Goal: Transaction & Acquisition: Purchase product/service

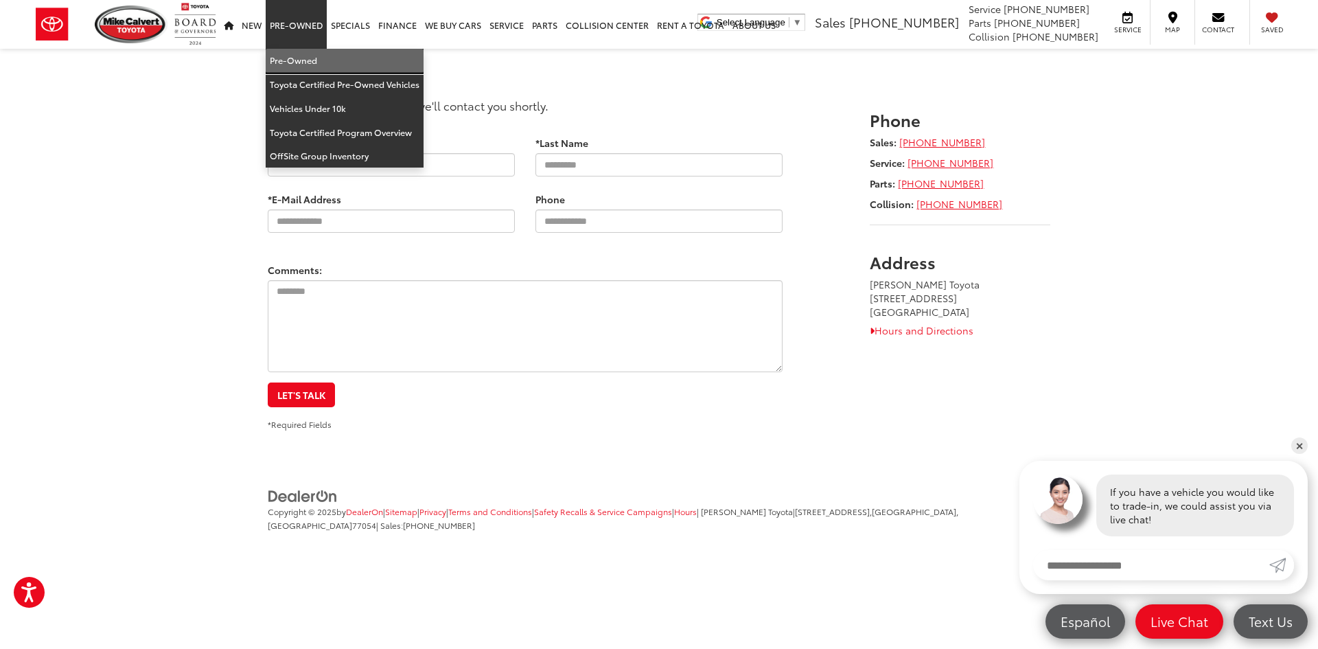
click at [306, 56] on link "Pre-Owned" at bounding box center [345, 61] width 158 height 24
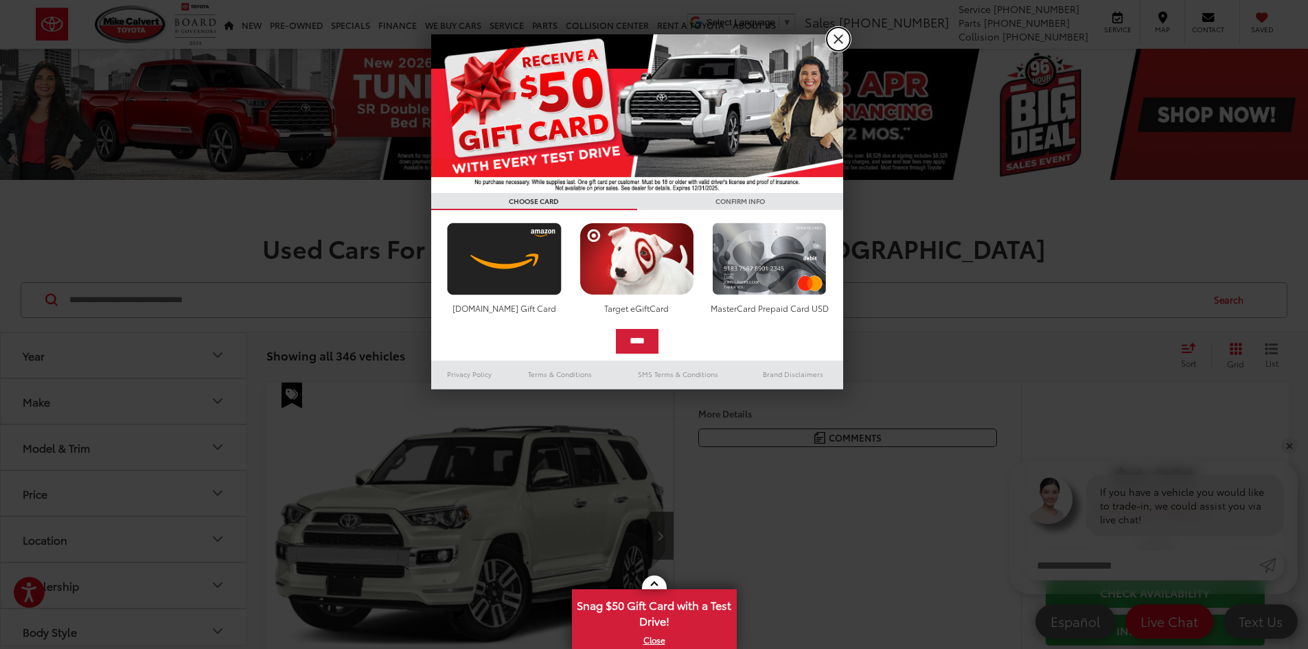
click at [835, 35] on link "X" at bounding box center [838, 38] width 23 height 23
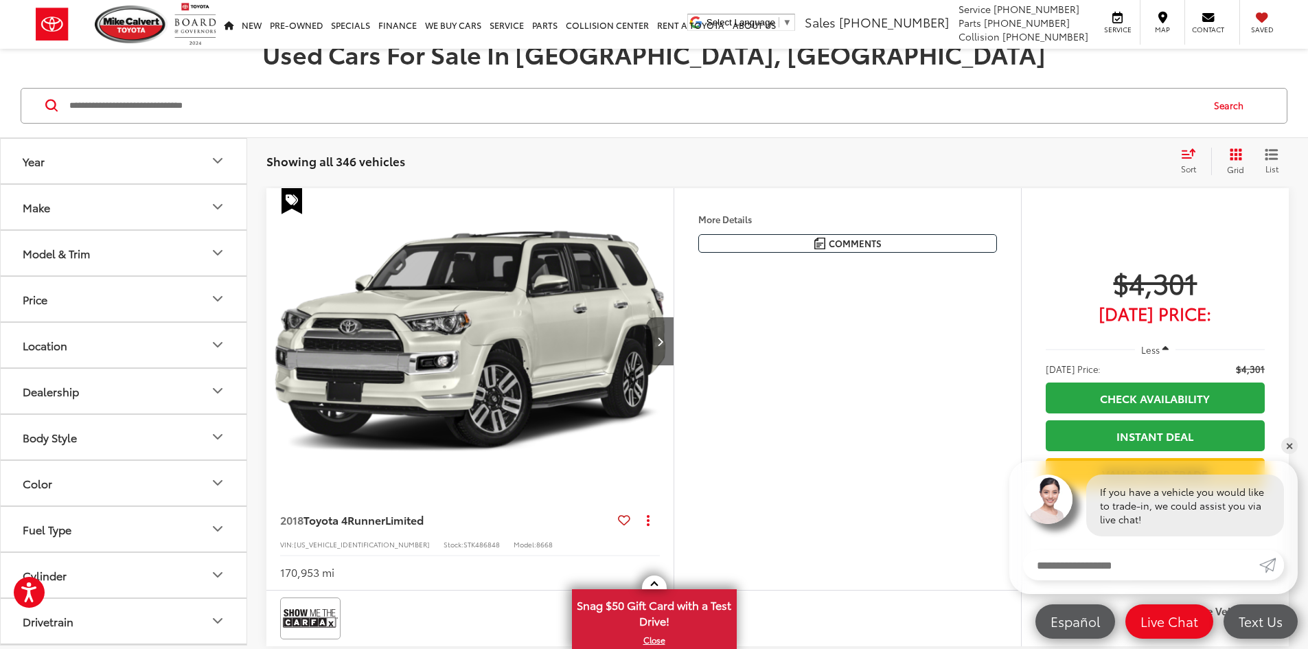
scroll to position [206, 0]
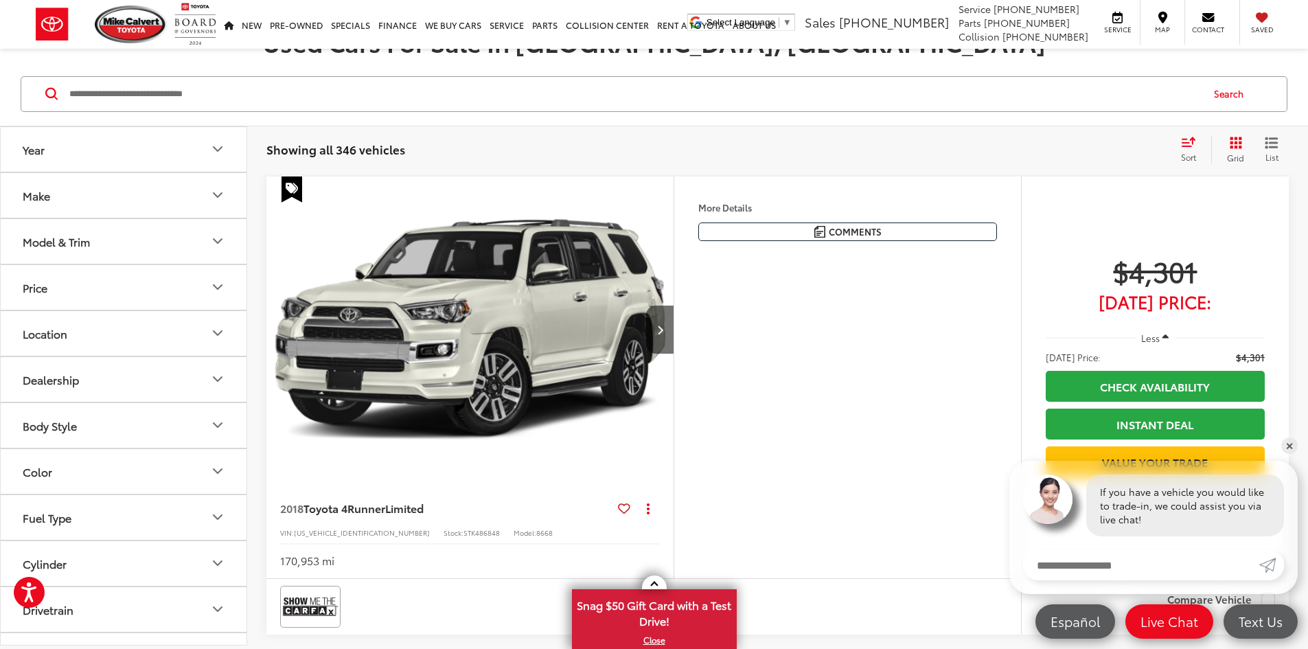
click at [217, 196] on icon "Make" at bounding box center [217, 195] width 8 height 4
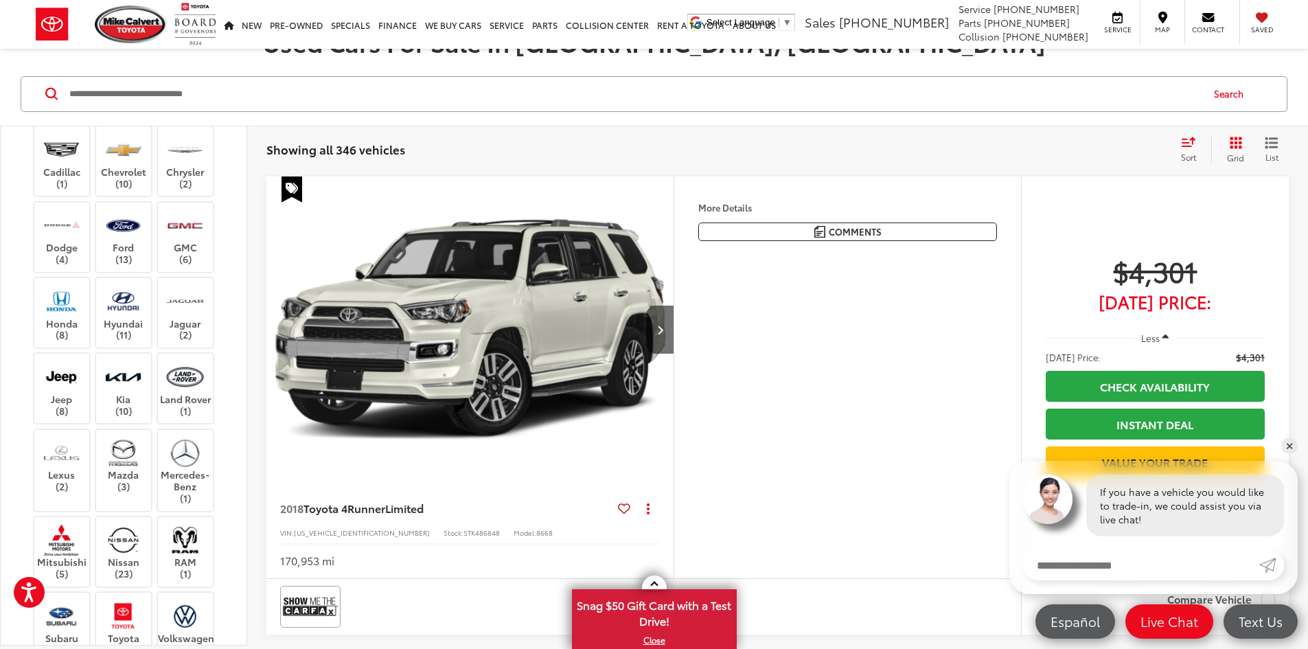
scroll to position [412, 0]
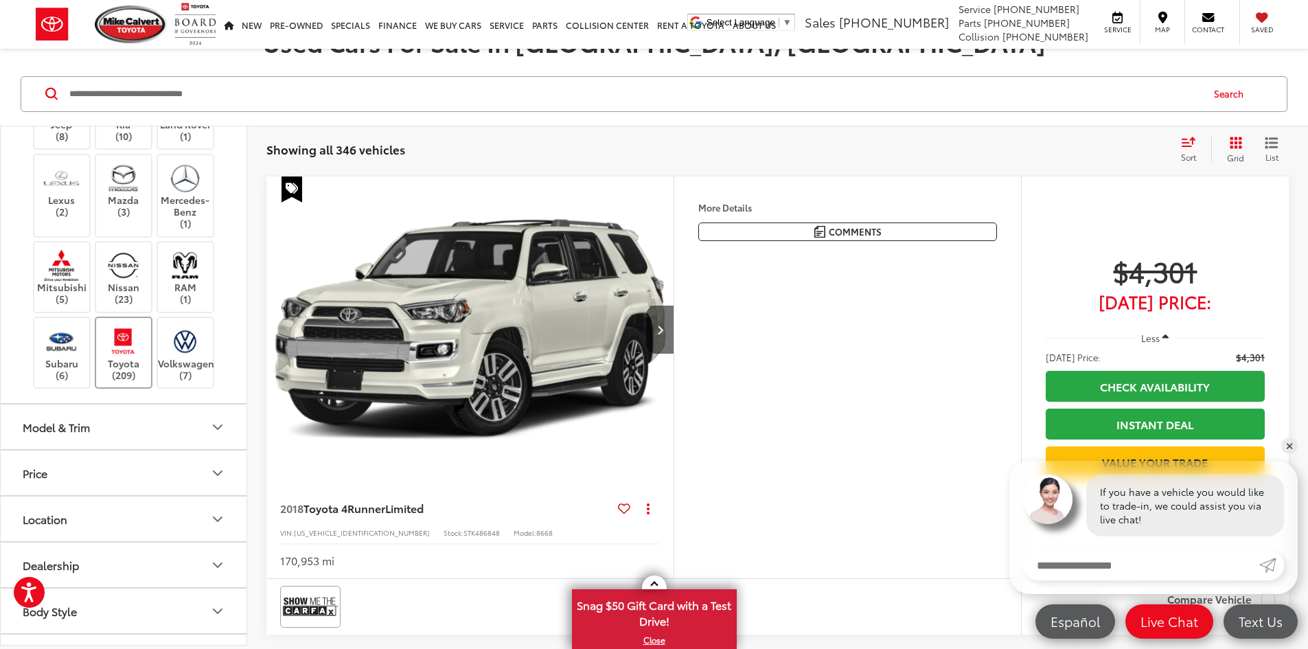
click at [122, 380] on label "Toyota (209)" at bounding box center [124, 353] width 56 height 56
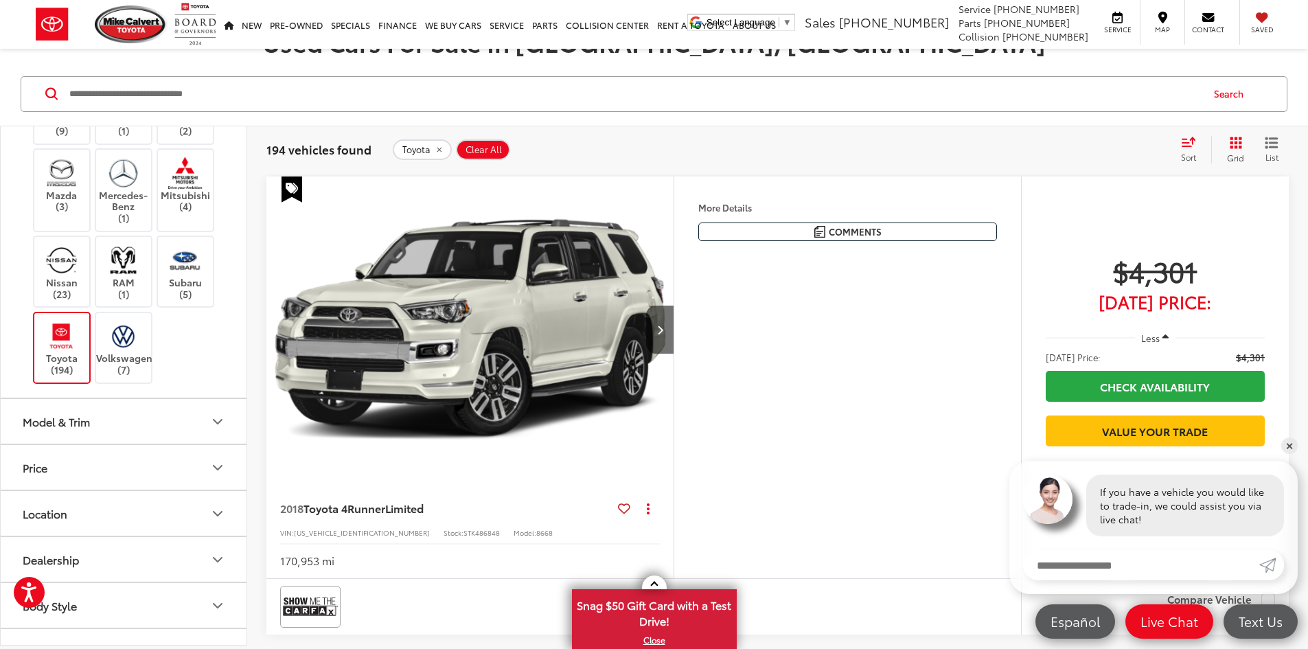
scroll to position [542, 0]
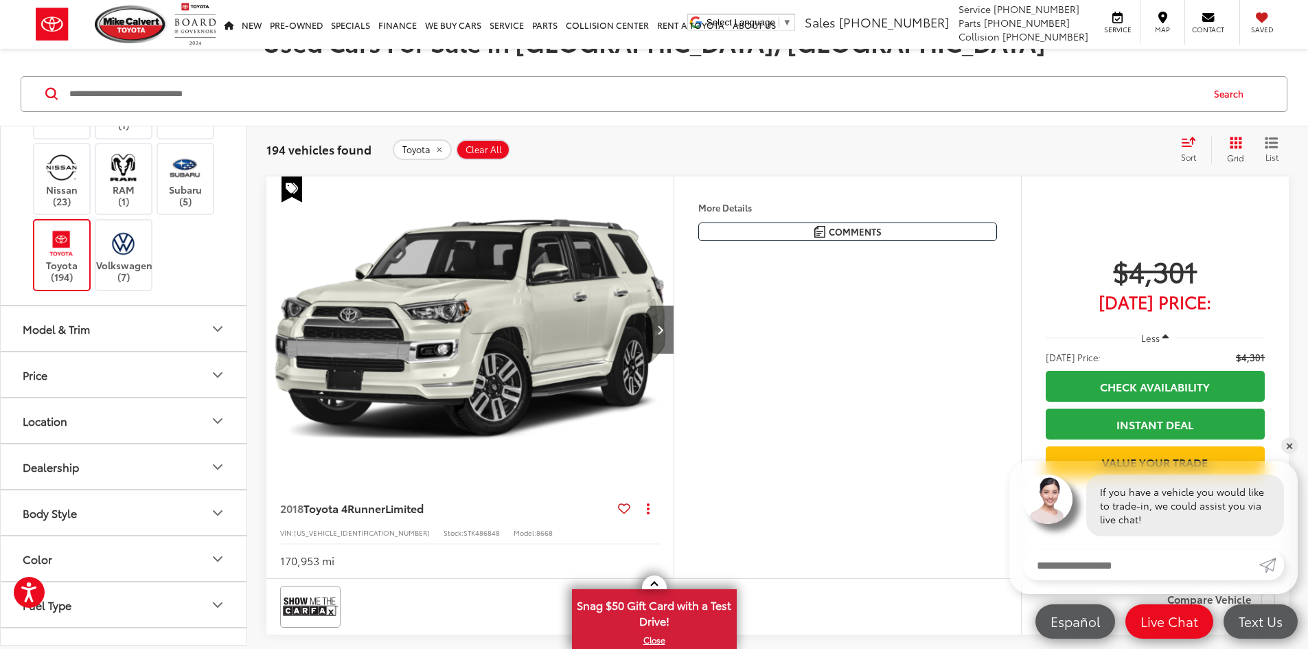
click at [170, 330] on button "Model & Trim" at bounding box center [124, 328] width 247 height 45
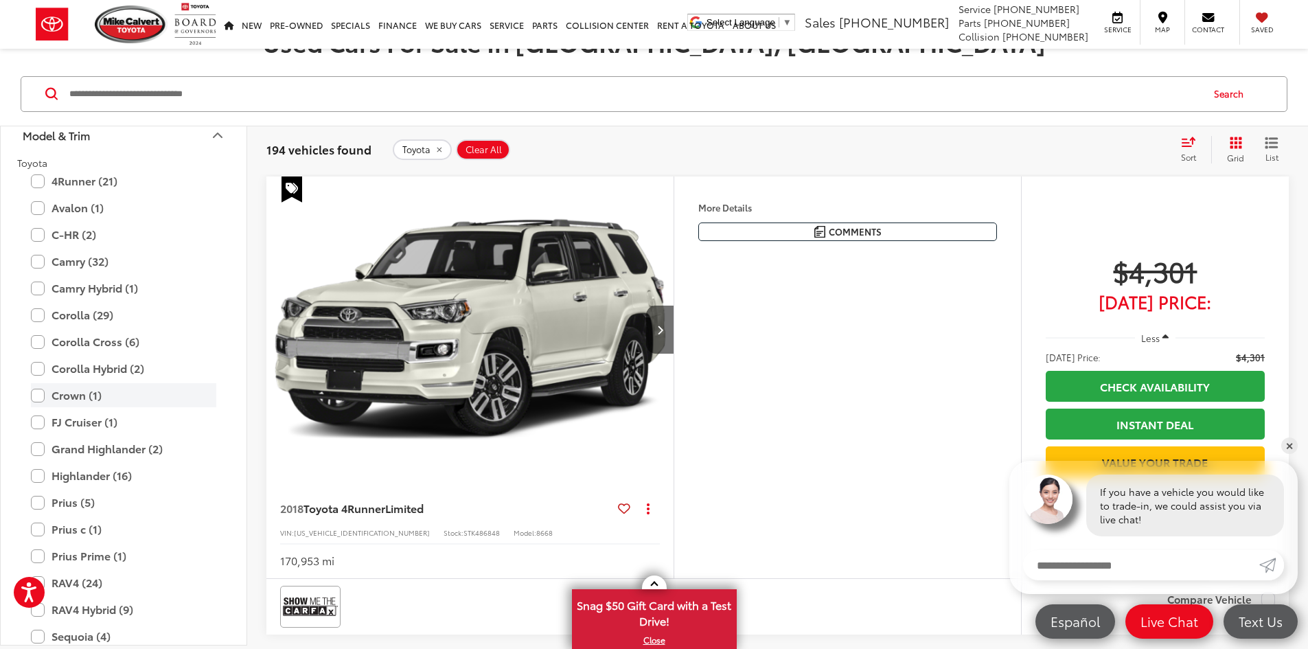
scroll to position [748, 0]
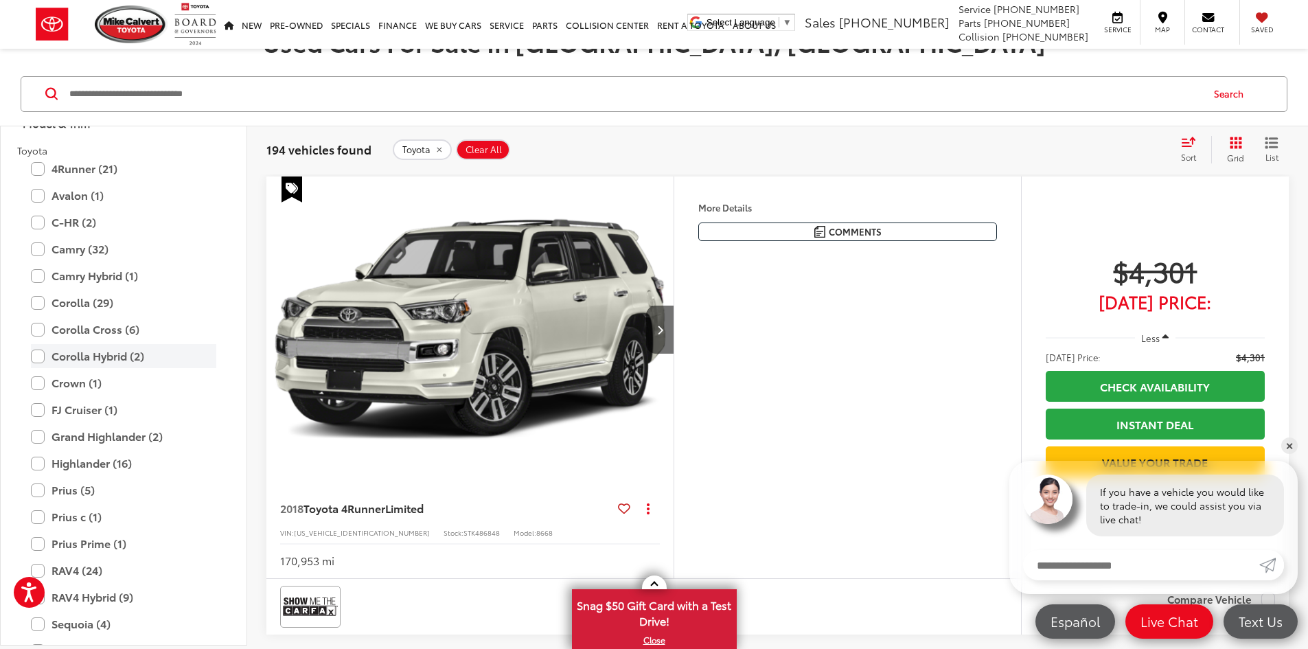
click at [35, 357] on label "Corolla Hybrid (2)" at bounding box center [123, 356] width 185 height 24
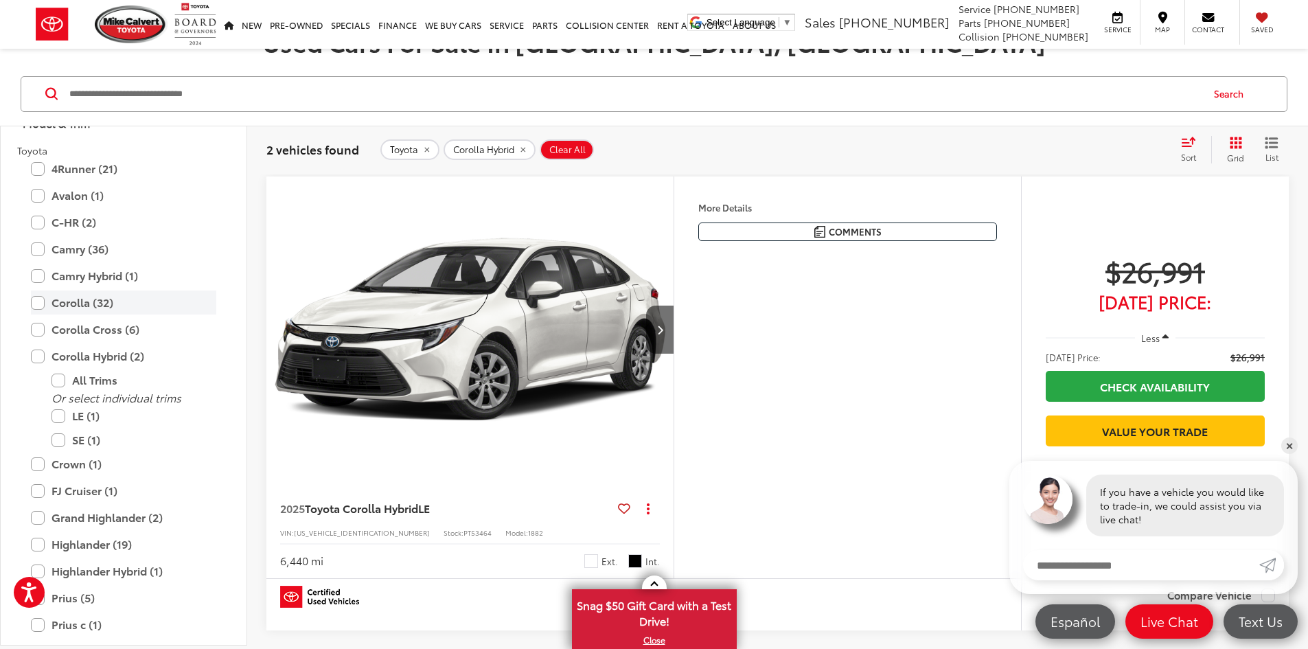
click at [38, 302] on label "Corolla (32)" at bounding box center [123, 302] width 185 height 24
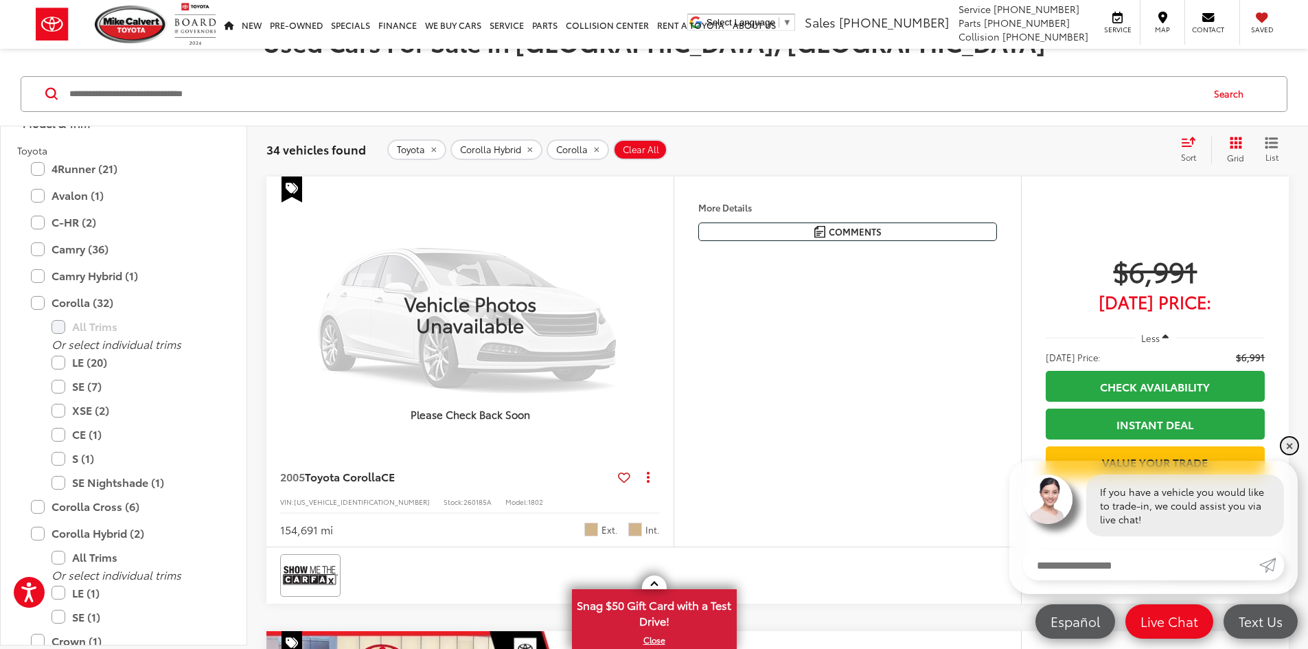
click at [1289, 448] on link "✕" at bounding box center [1289, 445] width 16 height 16
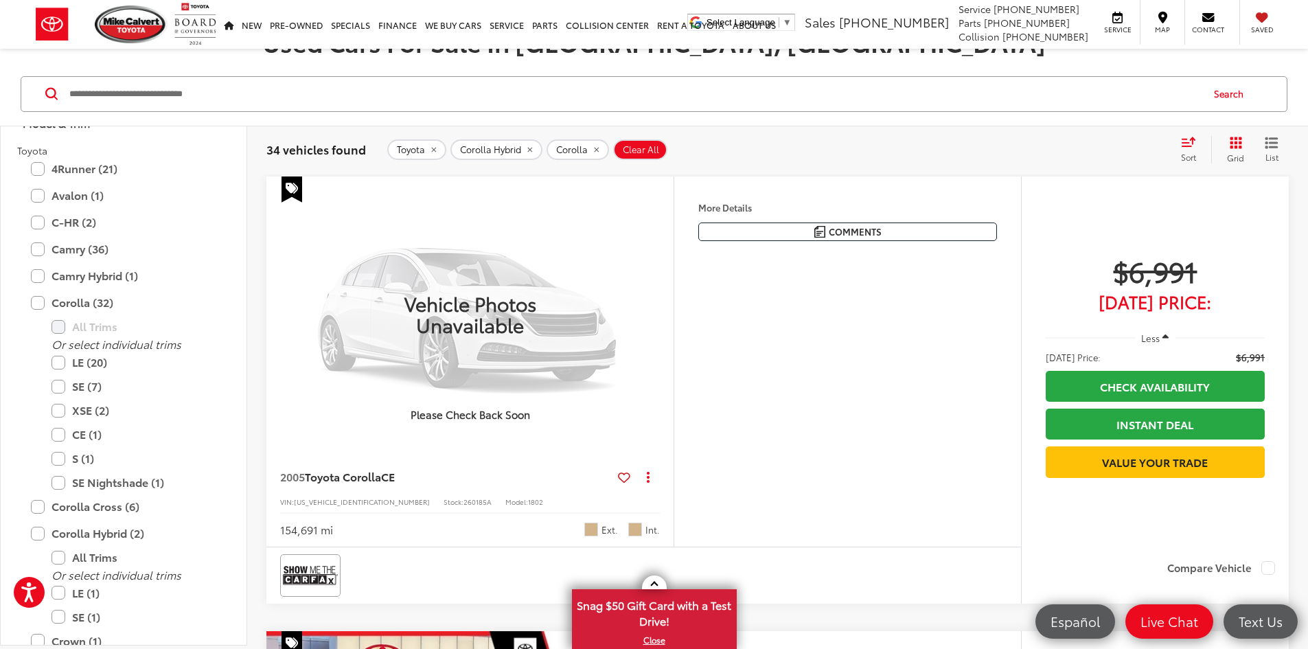
click at [1186, 145] on icon "Select sort value" at bounding box center [1188, 142] width 15 height 10
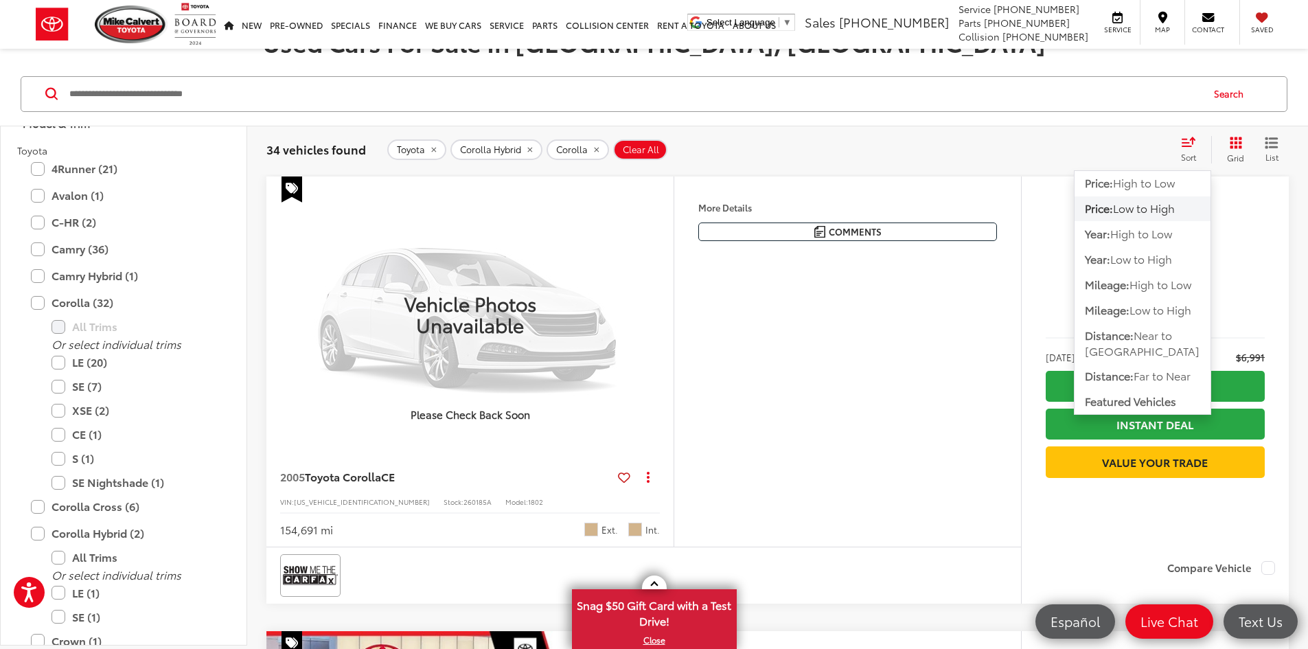
click at [1148, 206] on span "Low to High" at bounding box center [1144, 208] width 62 height 16
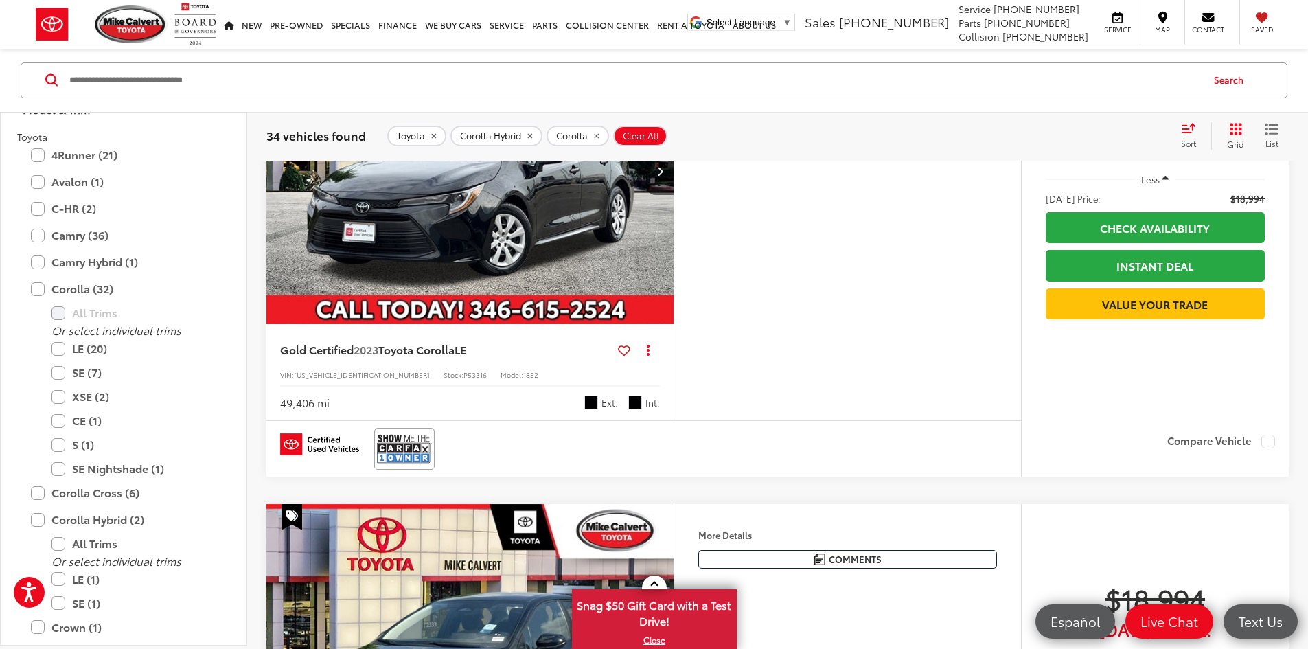
scroll to position [1785, 0]
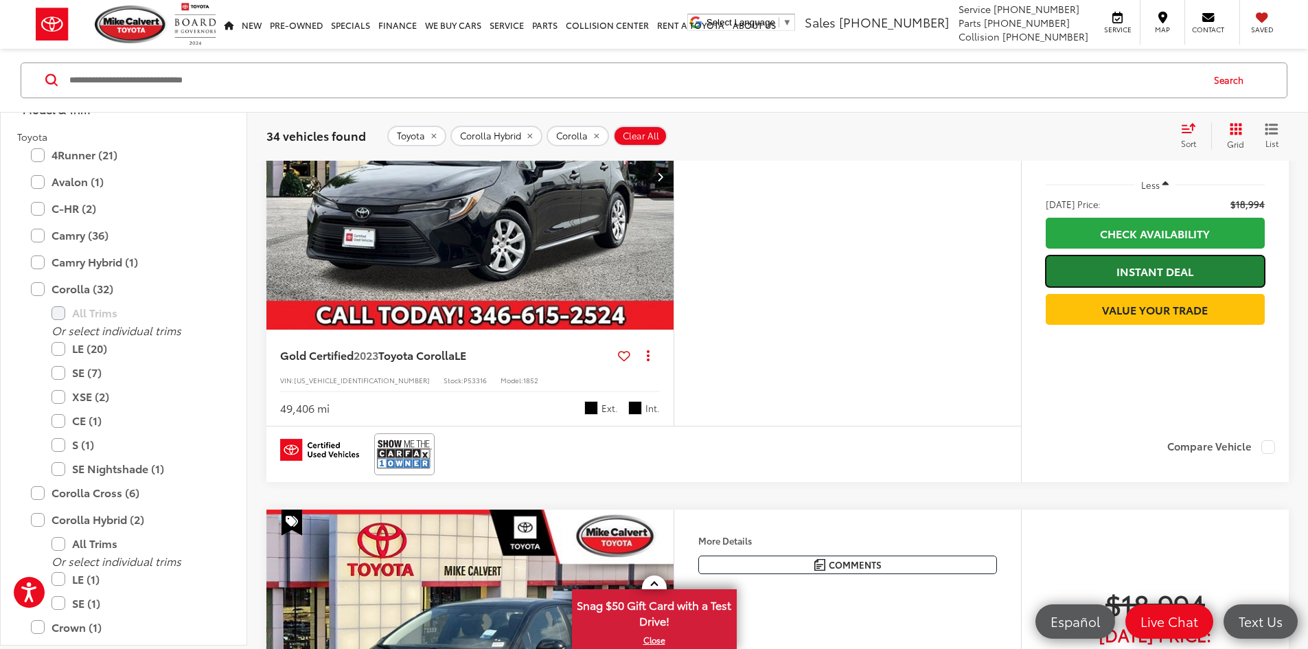
click at [1155, 286] on link "Instant Deal" at bounding box center [1155, 270] width 219 height 31
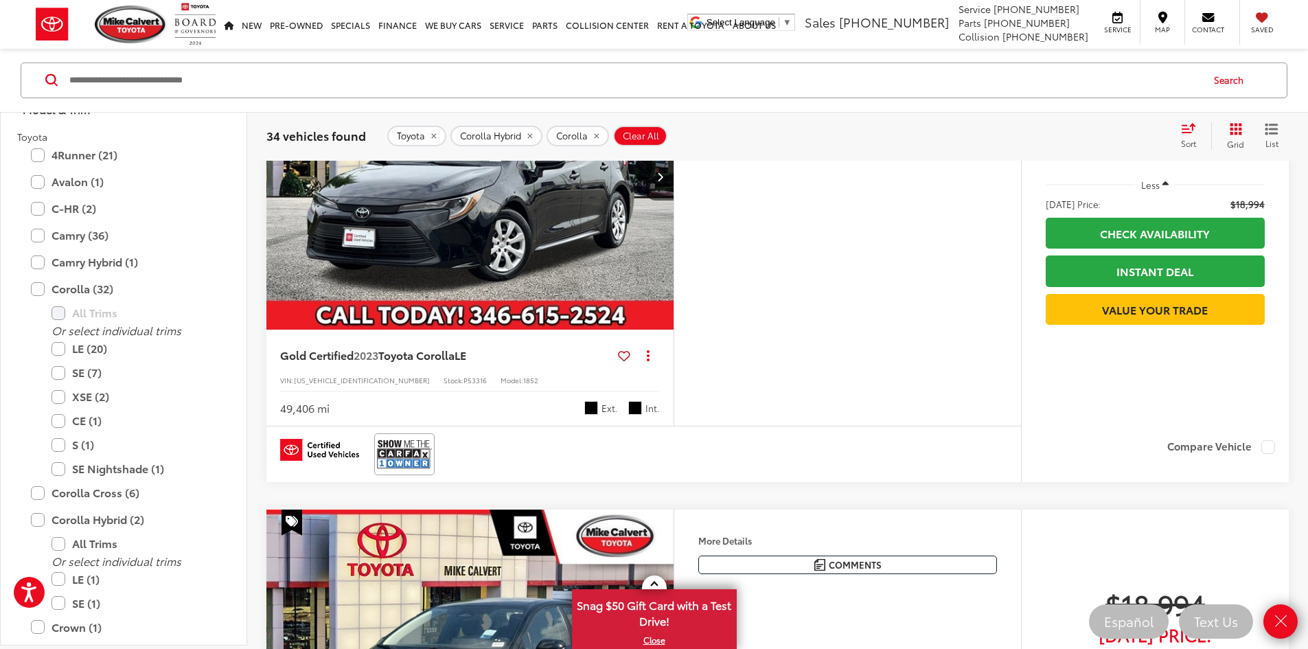
click at [887, 110] on div "Features Bluetooth® Android Auto Apple CarPlay Keyless Entry Wi-Fi Hotspot Auto…" at bounding box center [847, 66] width 347 height 86
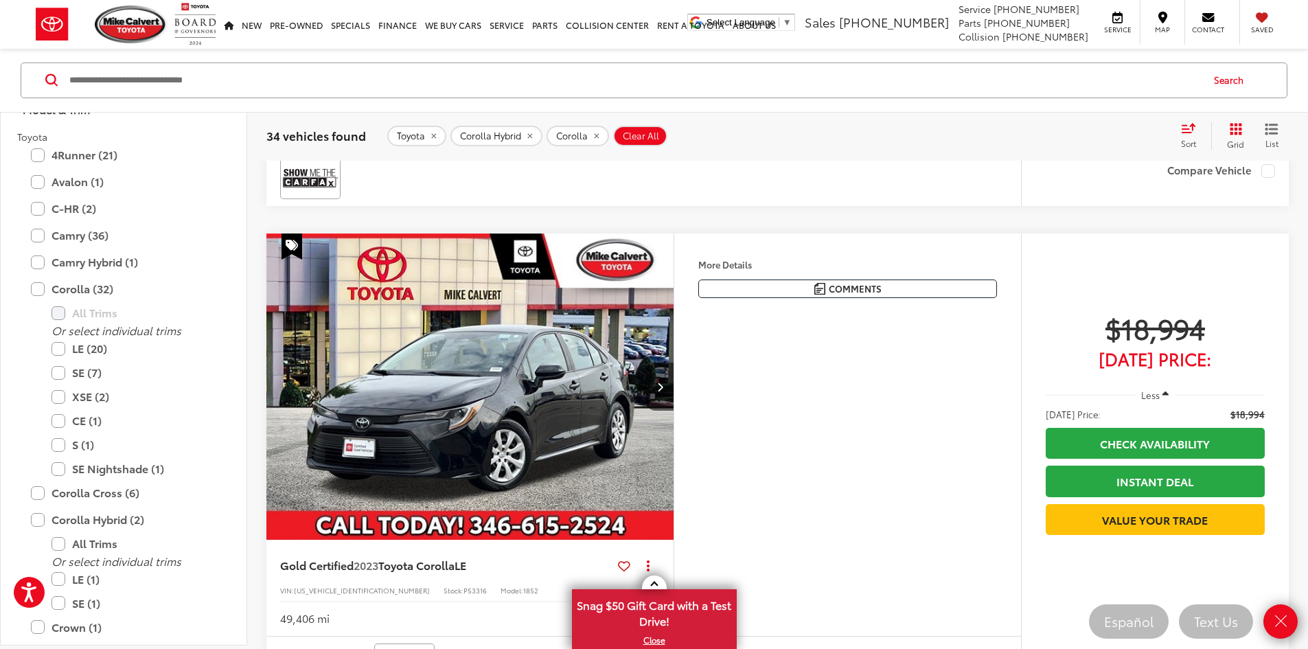
scroll to position [1853, 0]
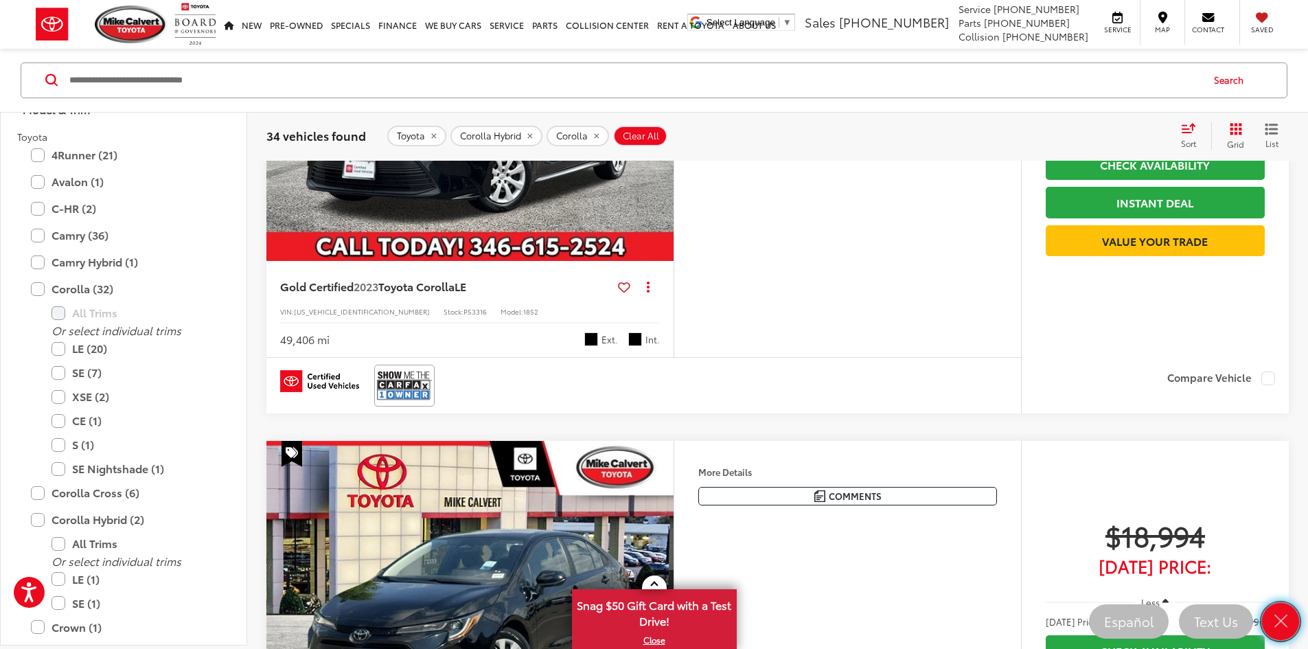
click at [1289, 621] on icon "Close" at bounding box center [1280, 621] width 19 height 19
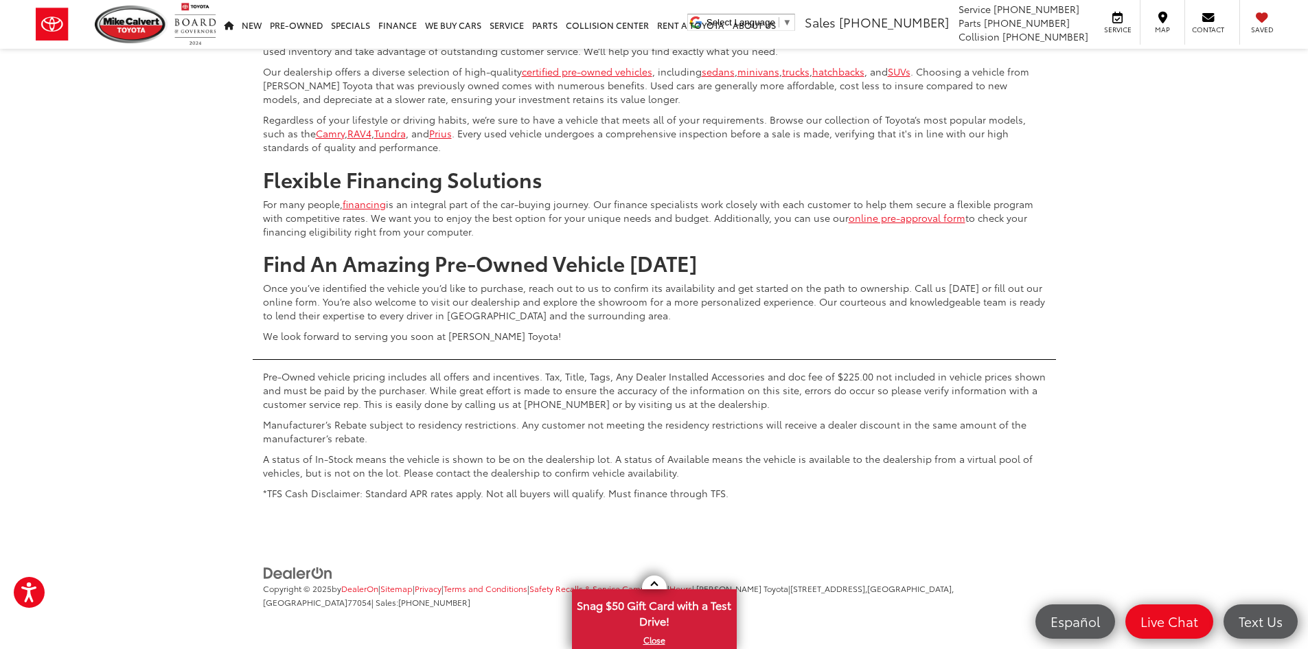
scroll to position [6603, 0]
click at [1238, 49] on button "Show: 96" at bounding box center [1251, 36] width 74 height 25
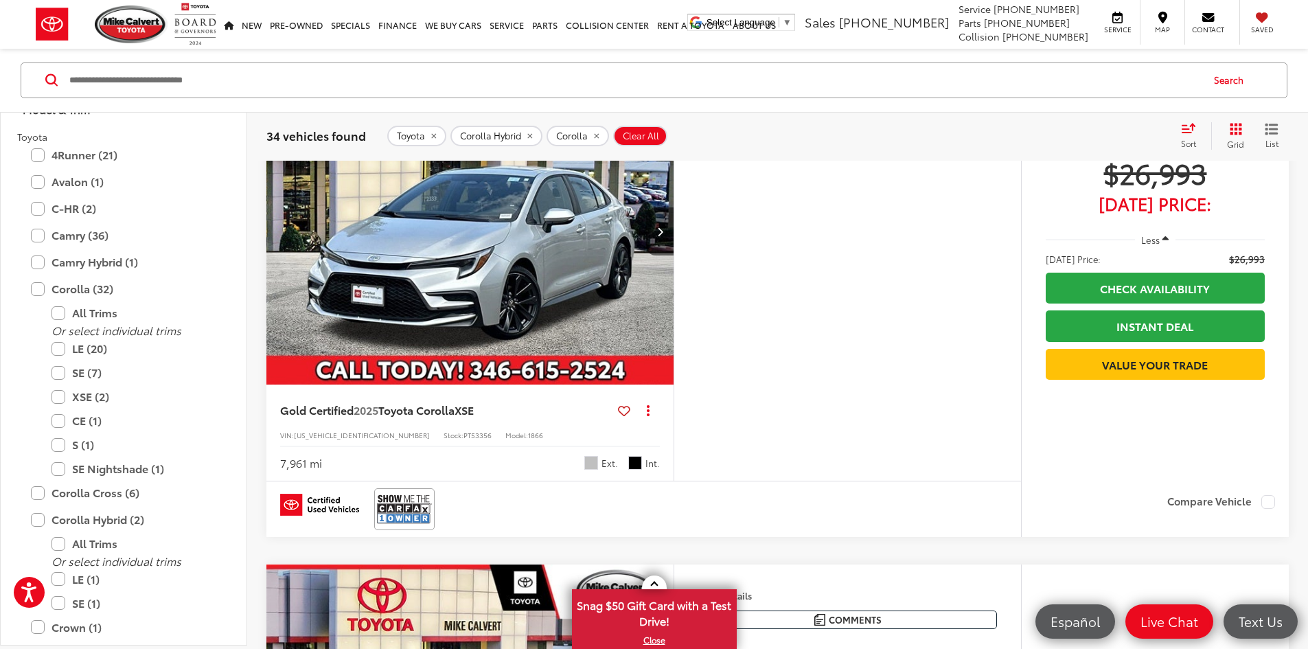
scroll to position [10929, 0]
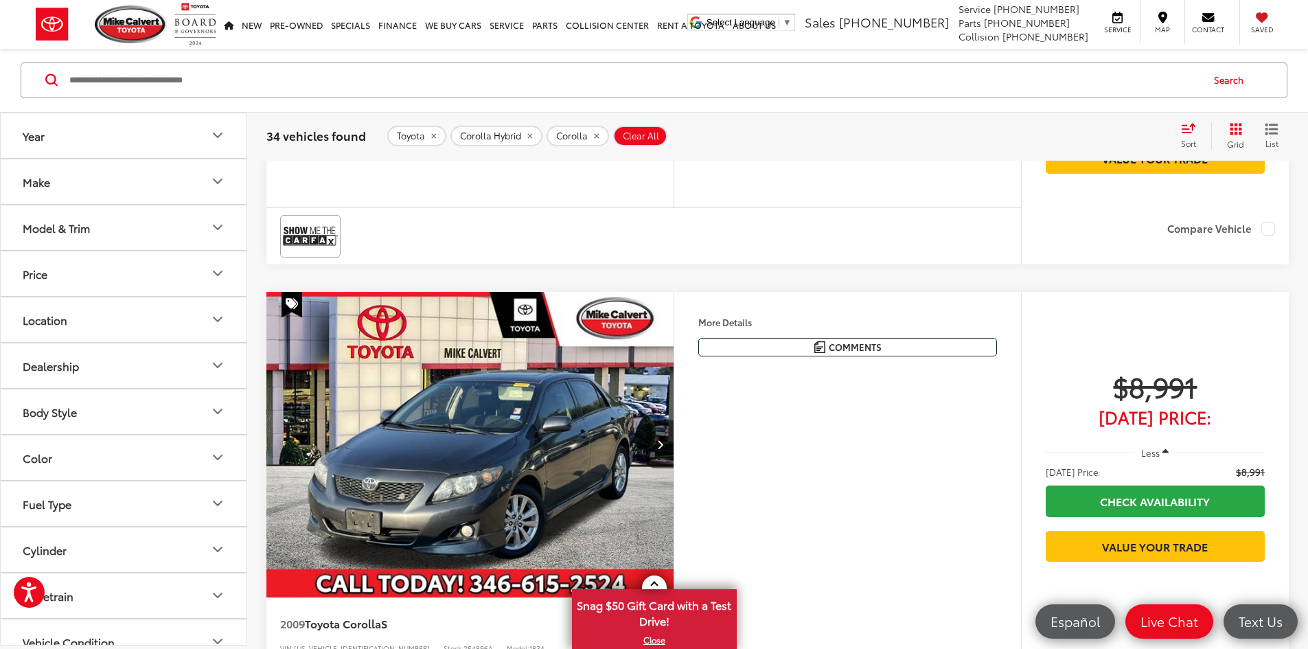
scroll to position [220, 0]
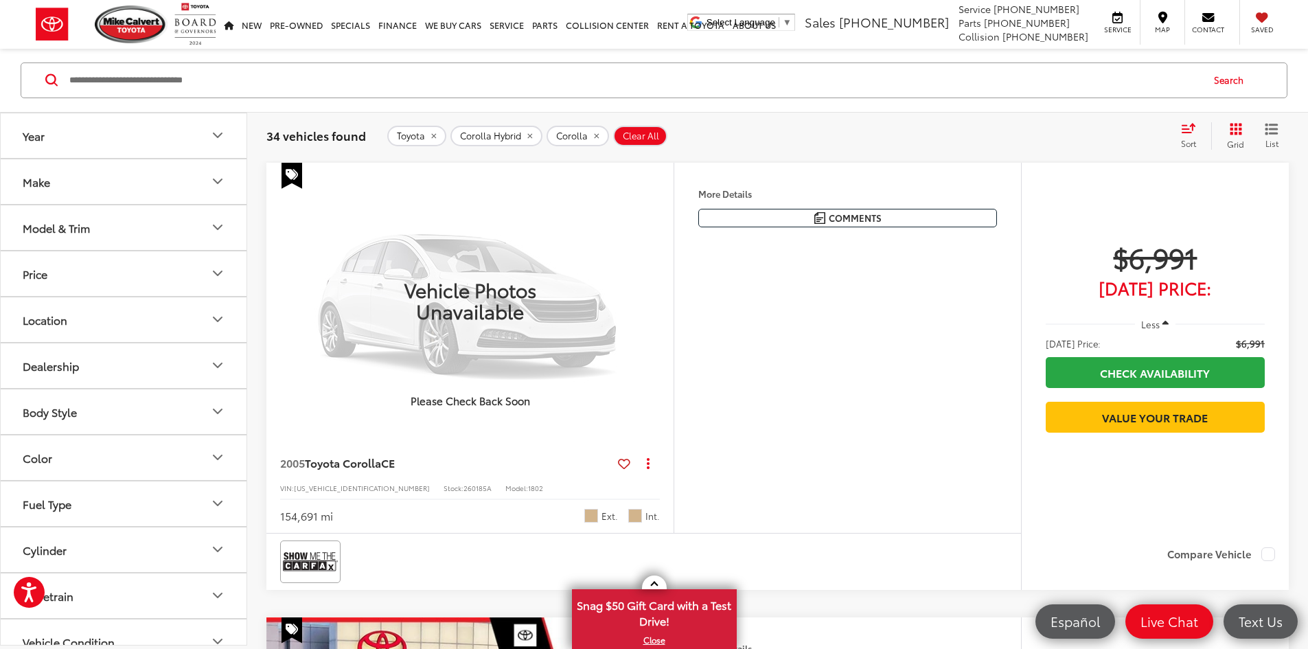
click at [213, 230] on icon "Model & Trim" at bounding box center [217, 228] width 16 height 16
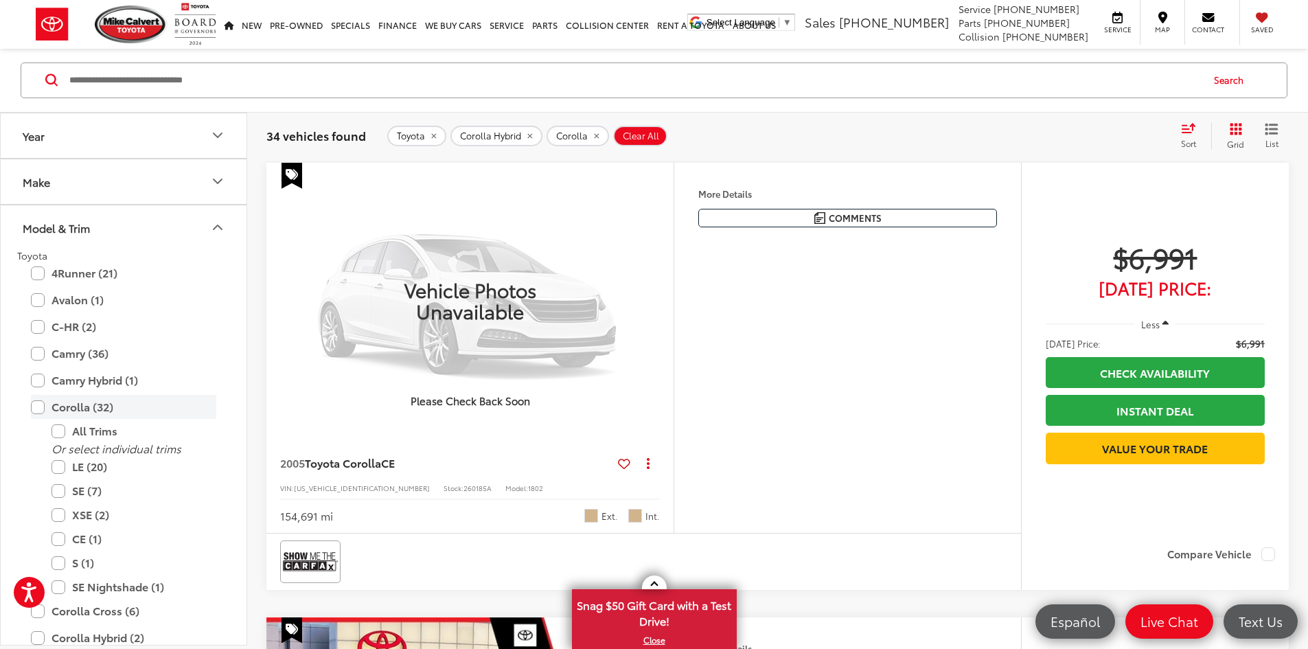
click at [35, 407] on label "Corolla (32)" at bounding box center [123, 407] width 185 height 24
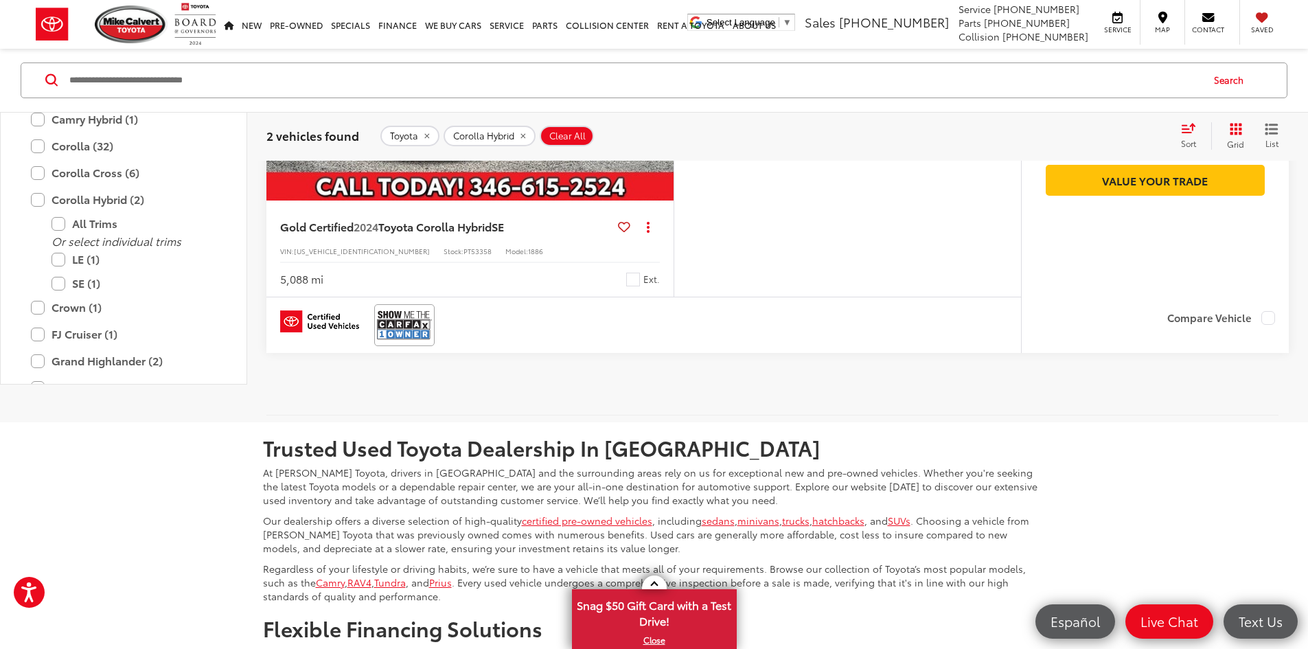
scroll to position [975, 0]
